Goal: Task Accomplishment & Management: Manage account settings

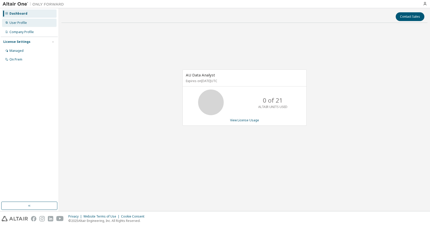
click at [19, 24] on div "User Profile" at bounding box center [17, 23] width 17 height 4
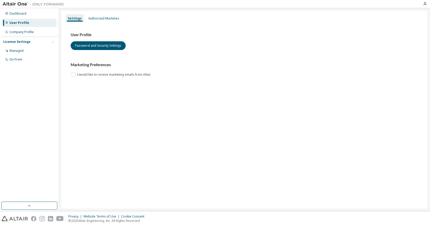
click at [20, 41] on div "License Settings" at bounding box center [16, 42] width 27 height 4
click at [22, 33] on div "Company Profile" at bounding box center [21, 32] width 24 height 4
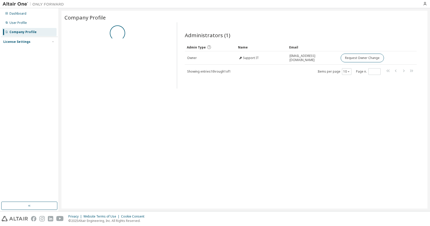
click at [20, 42] on div "License Settings" at bounding box center [16, 42] width 27 height 4
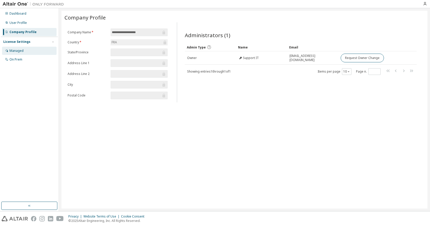
click at [20, 51] on div "Managed" at bounding box center [16, 51] width 14 height 4
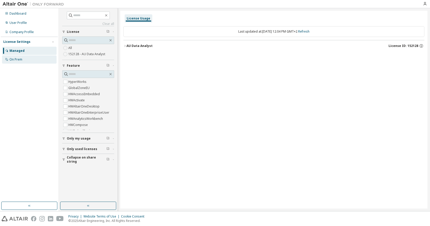
click at [17, 60] on div "On Prem" at bounding box center [15, 59] width 13 height 4
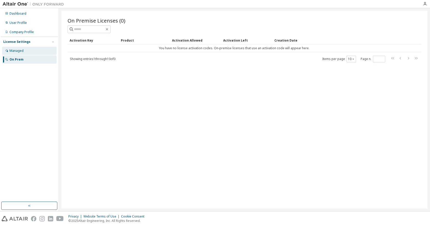
click at [20, 51] on div "Managed" at bounding box center [16, 51] width 14 height 4
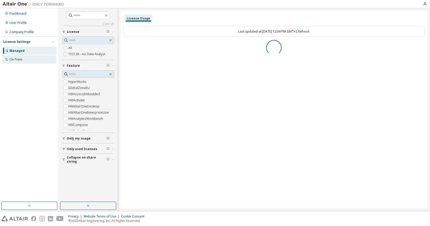
click at [21, 58] on div "On Prem" at bounding box center [15, 59] width 13 height 4
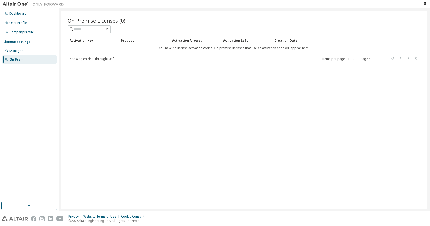
click at [428, 2] on div at bounding box center [425, 4] width 10 height 4
click at [424, 4] on icon "button" at bounding box center [425, 4] width 4 height 4
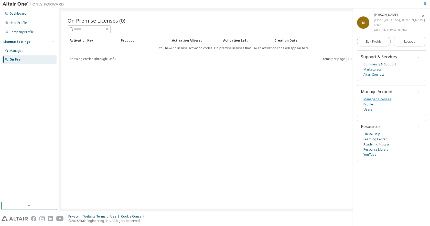
click at [370, 98] on link "Managed Licenses" at bounding box center [377, 99] width 28 height 5
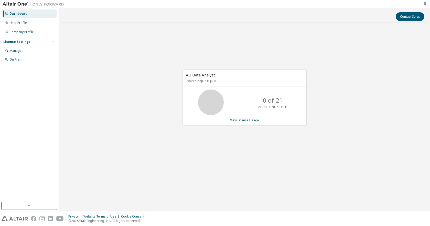
click at [426, 4] on icon "button" at bounding box center [425, 4] width 4 height 4
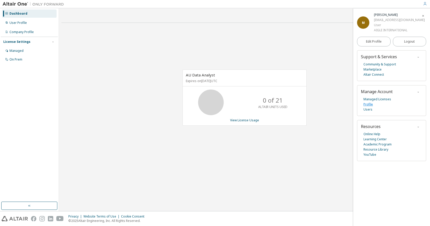
click at [370, 103] on link "Profile" at bounding box center [367, 104] width 9 height 5
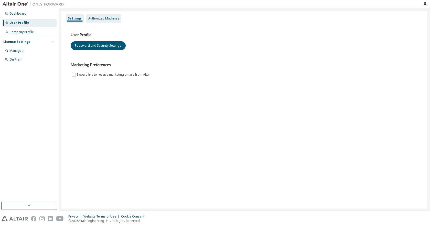
click at [97, 17] on div "Authorized Machines" at bounding box center [103, 18] width 31 height 4
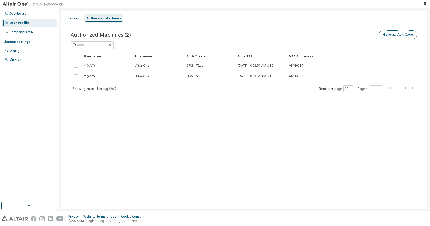
click at [405, 34] on button "Generate Auth Code" at bounding box center [398, 34] width 38 height 9
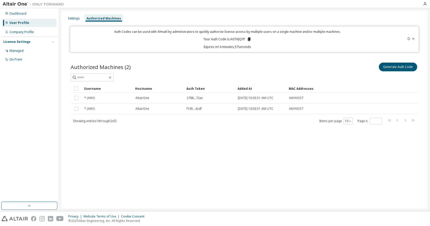
click at [248, 39] on icon at bounding box center [249, 39] width 5 height 5
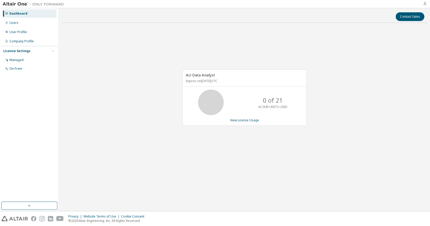
click at [425, 4] on icon "button" at bounding box center [425, 4] width 4 height 4
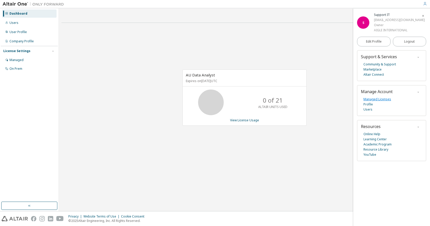
click at [371, 98] on link "Managed Licenses" at bounding box center [377, 99] width 28 height 5
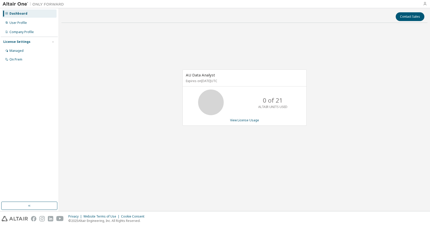
click at [424, 3] on icon "button" at bounding box center [425, 4] width 4 height 4
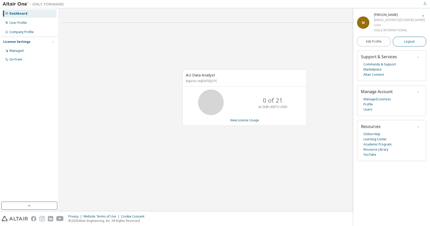
click at [401, 40] on button "Logout" at bounding box center [410, 42] width 34 height 10
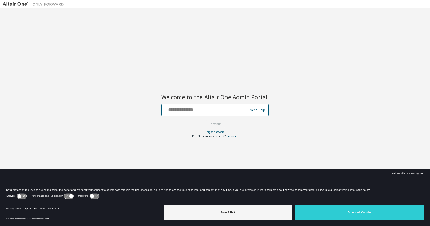
click at [196, 111] on input "text" at bounding box center [206, 108] width 84 height 7
type input "**********"
click at [217, 122] on button "Continue" at bounding box center [215, 124] width 24 height 8
